Goal: Task Accomplishment & Management: Complete application form

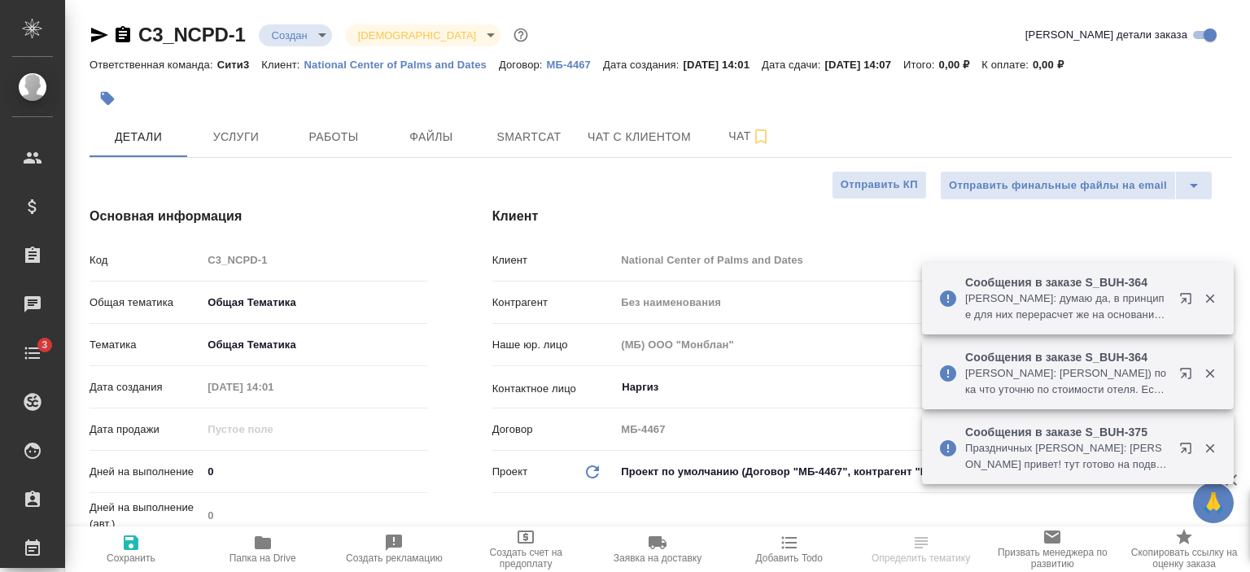
select select "RU"
type input "[PERSON_NAME]"
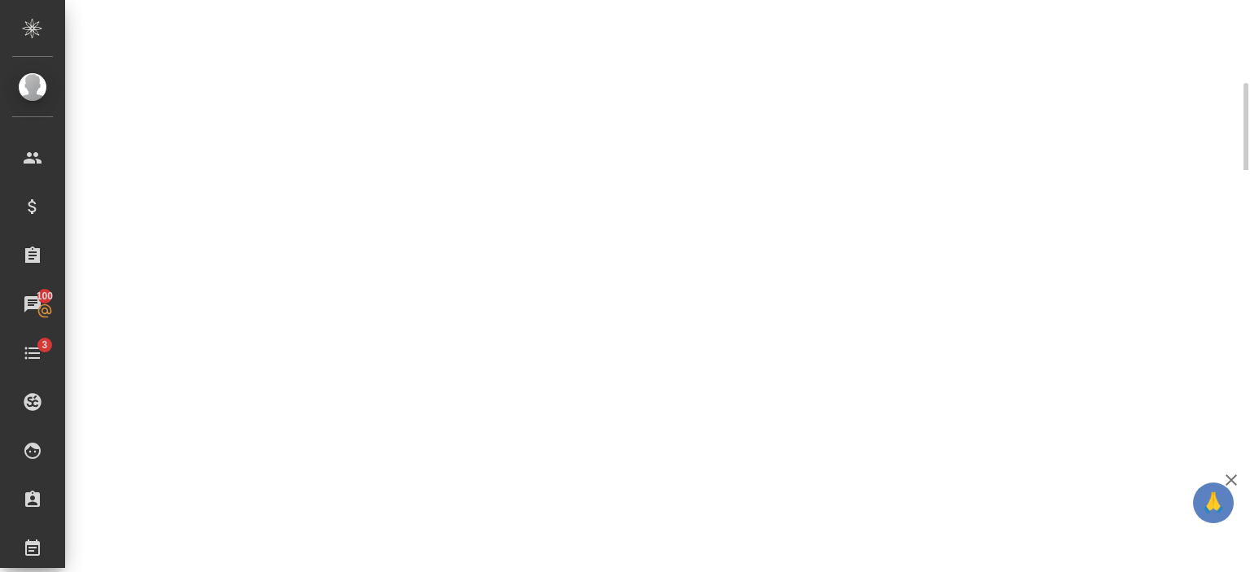
scroll to position [589, 0]
select select "RU"
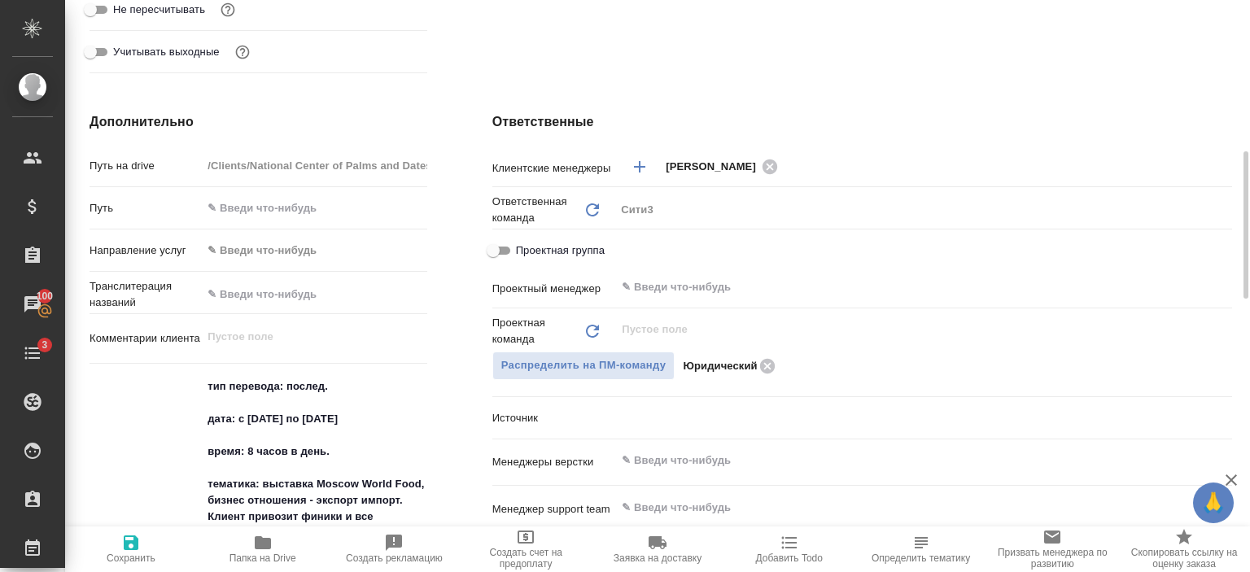
type textarea "x"
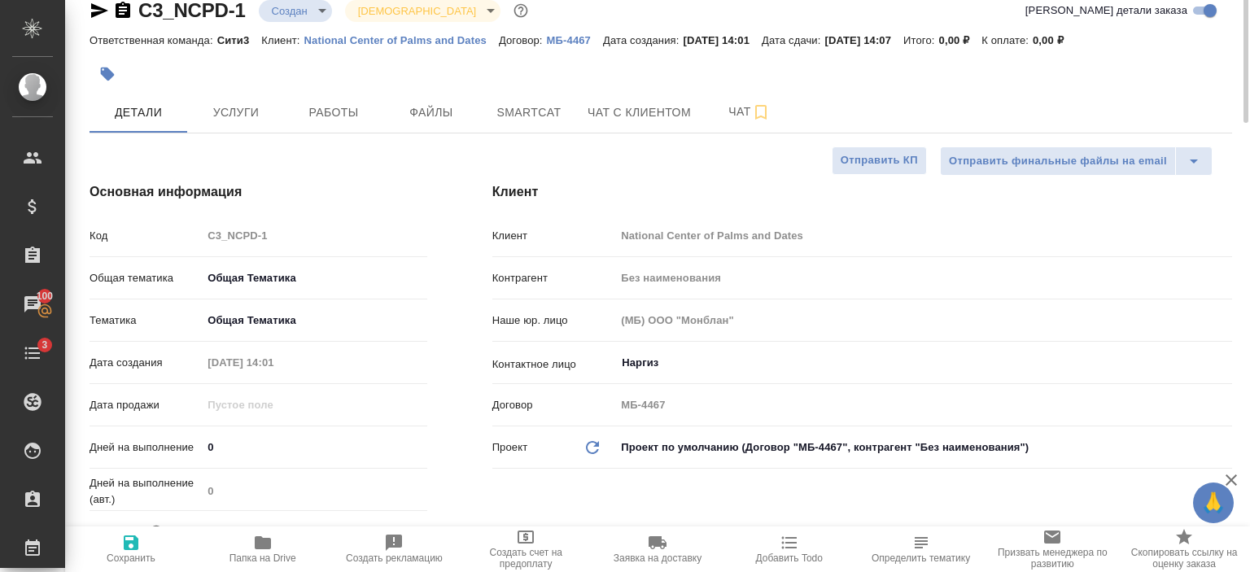
scroll to position [0, 0]
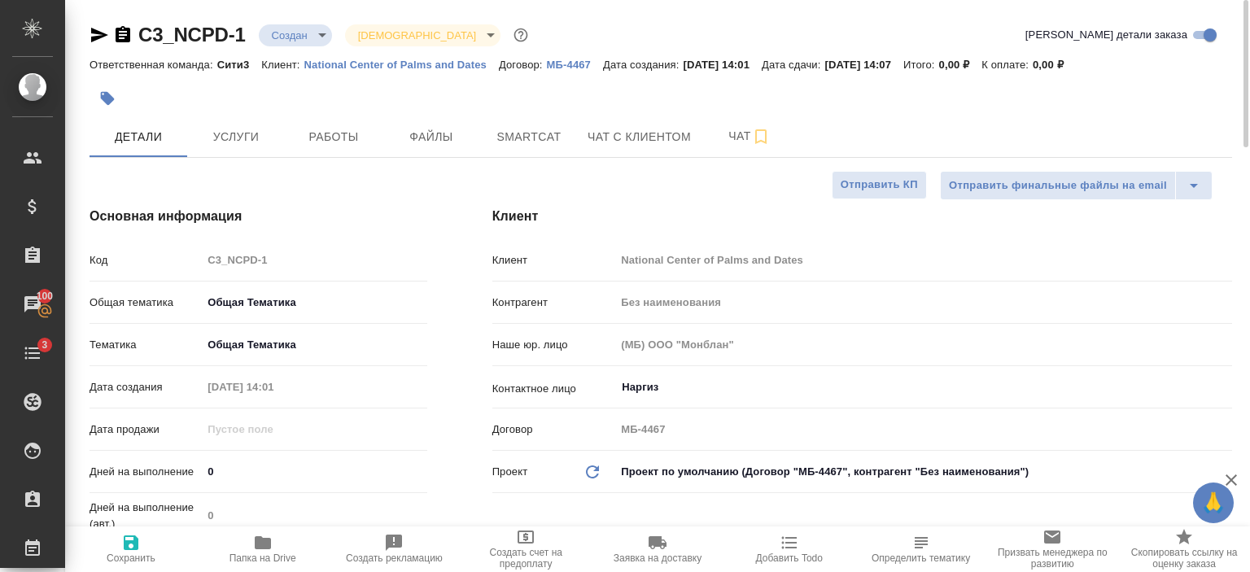
click at [409, 68] on p "National Center of Palms and Dates" at bounding box center [401, 65] width 195 height 12
type textarea "x"
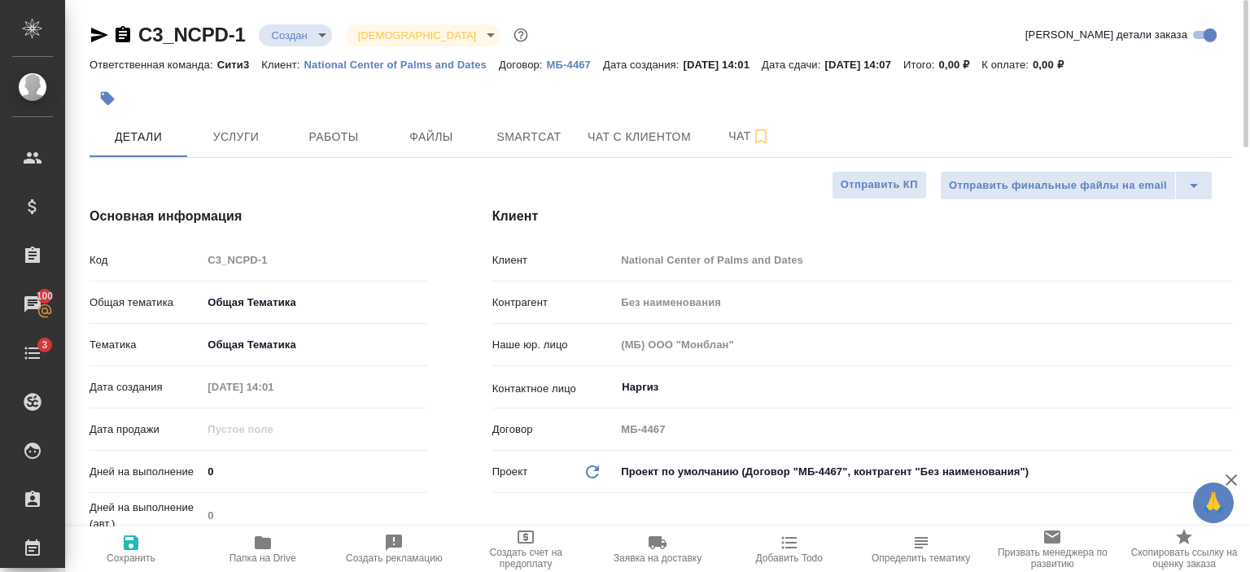
type textarea "x"
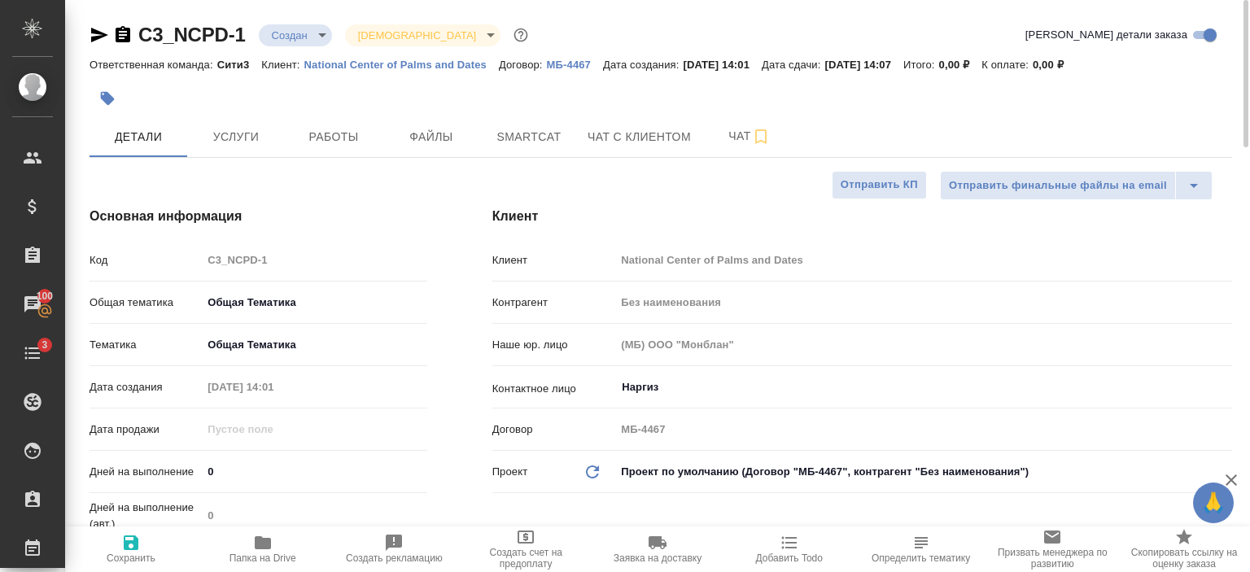
type textarea "x"
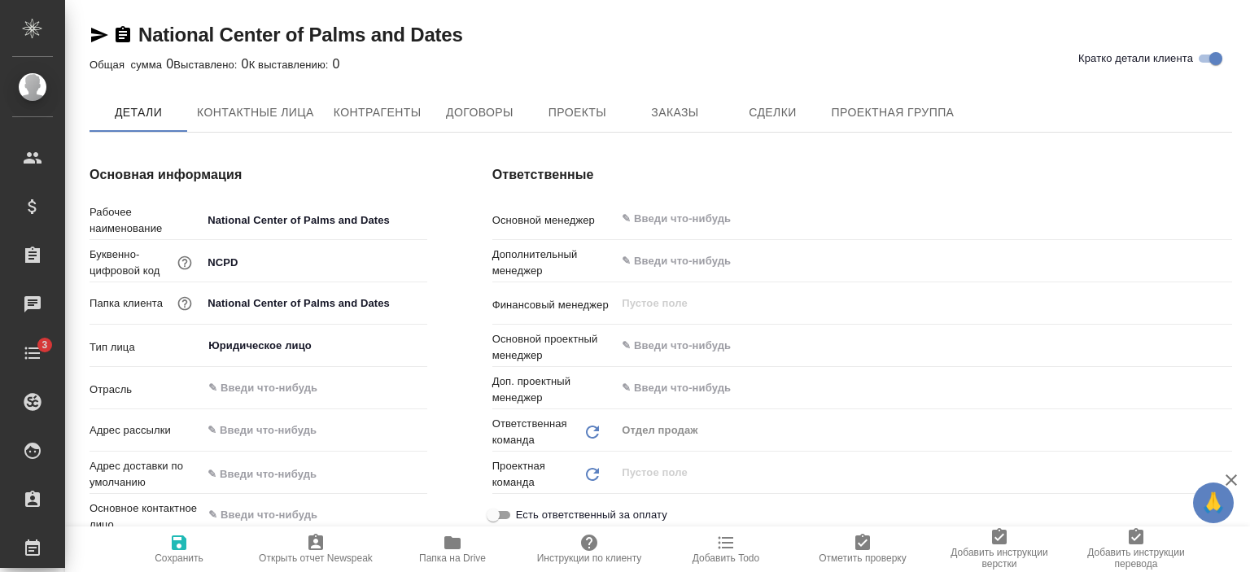
type textarea "x"
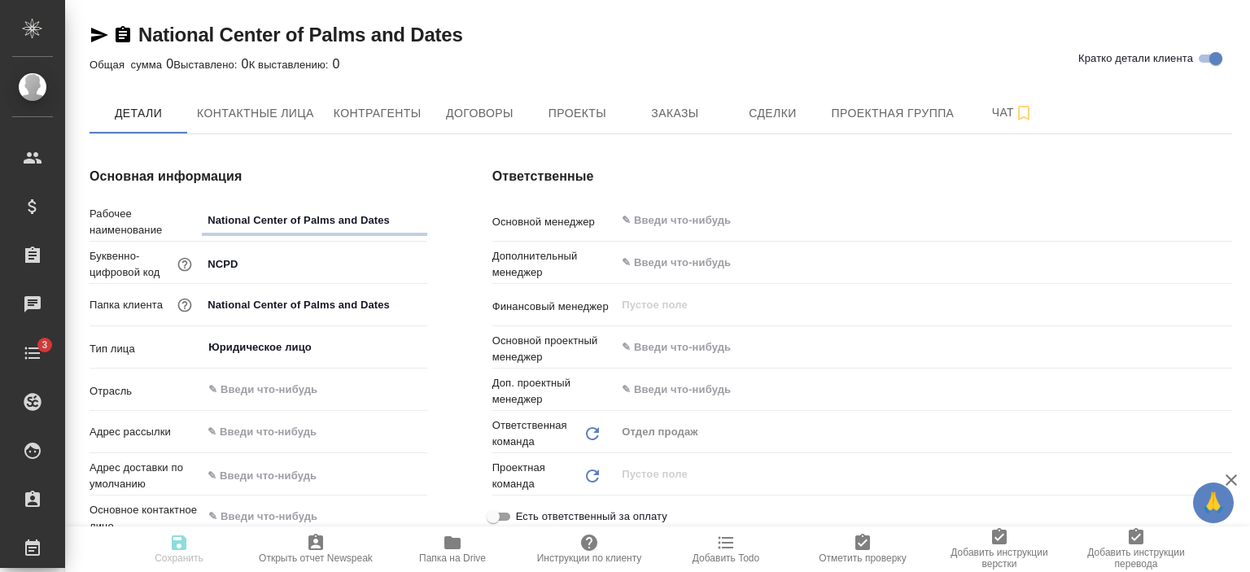
type textarea "x"
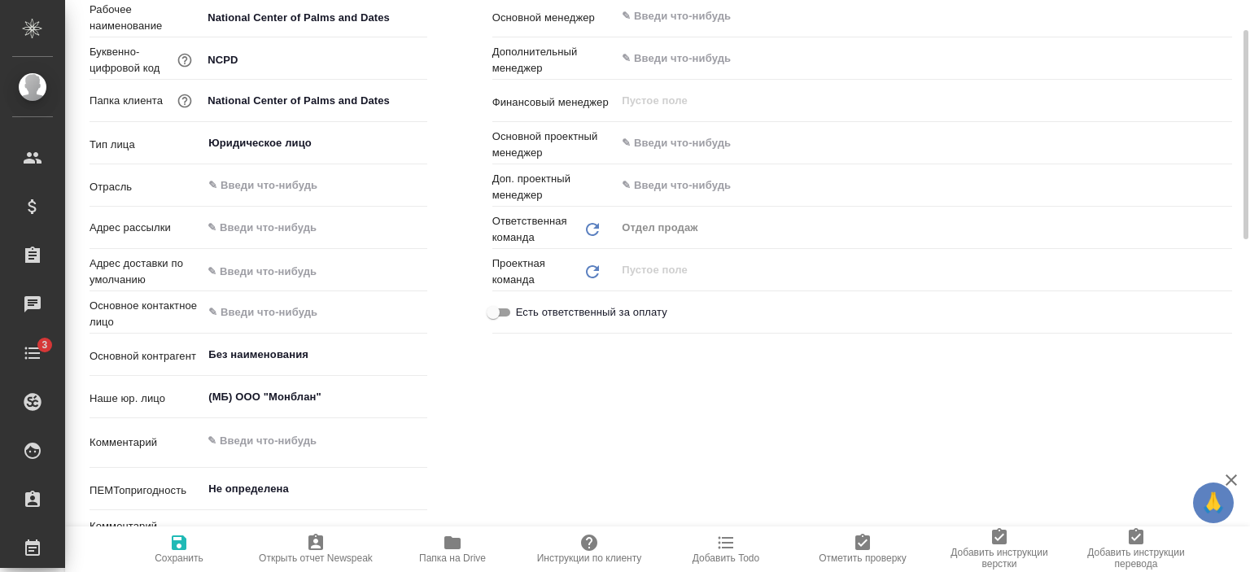
scroll to position [260, 0]
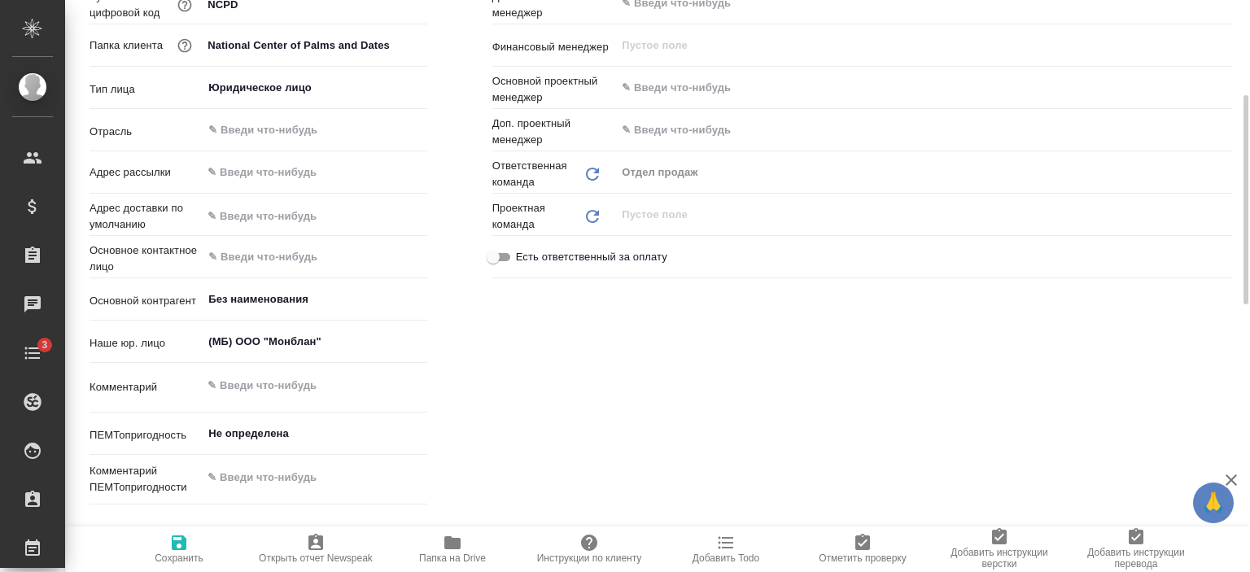
type textarea "x"
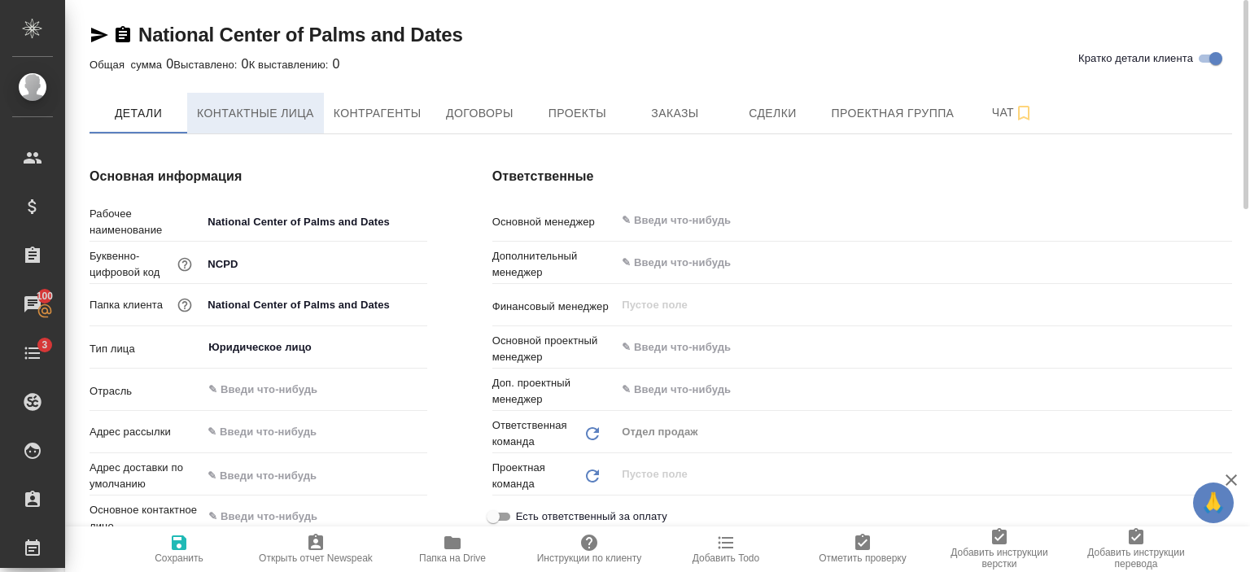
click at [278, 97] on button "Контактные лица" at bounding box center [255, 113] width 137 height 41
select select "RU"
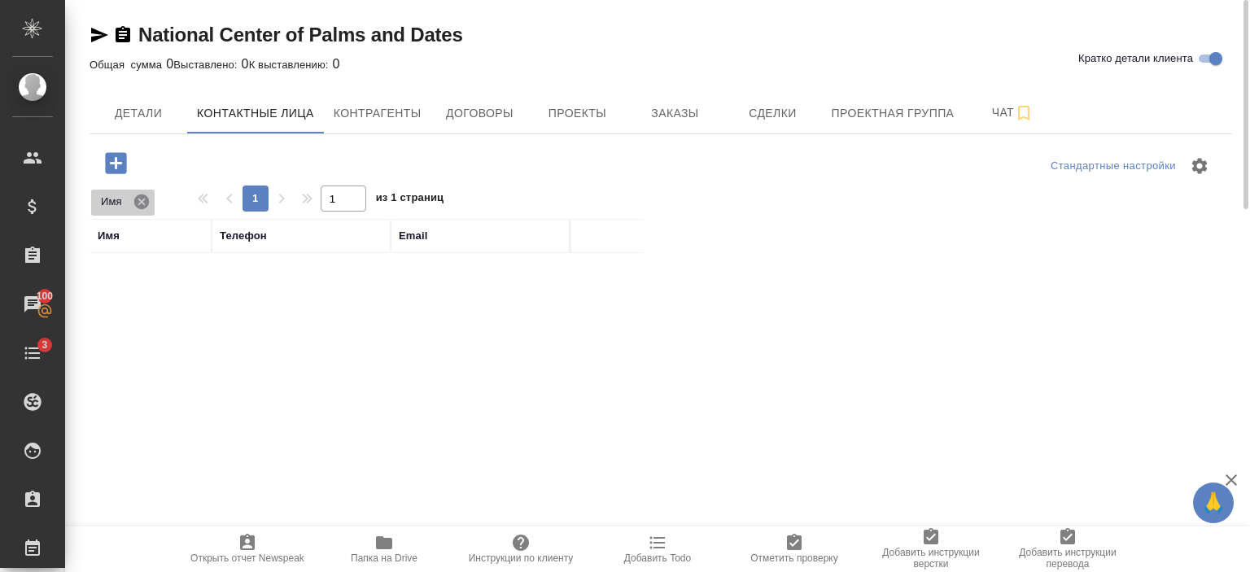
click at [137, 203] on icon at bounding box center [141, 201] width 15 height 15
